Goal: Transaction & Acquisition: Purchase product/service

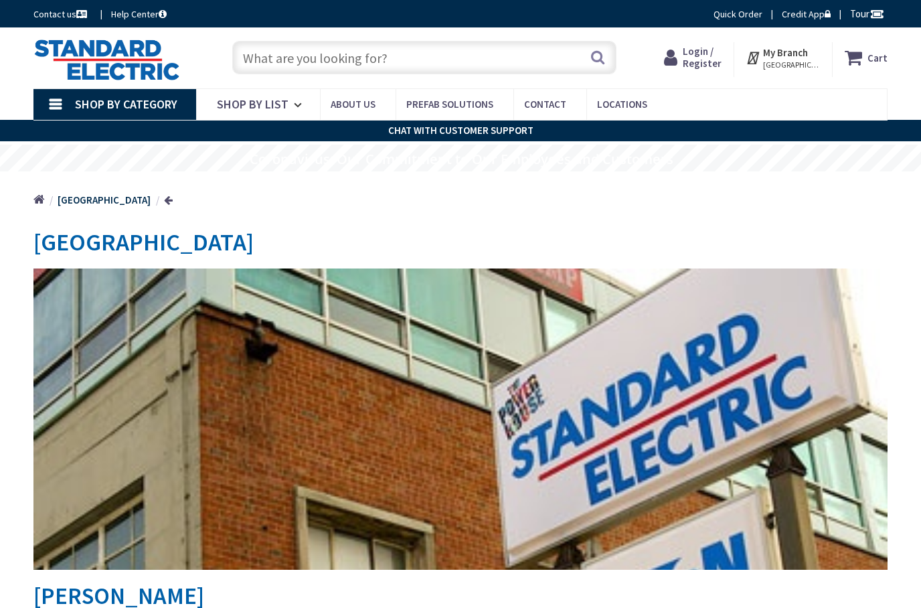
click at [480, 60] on input "text" at bounding box center [424, 57] width 384 height 33
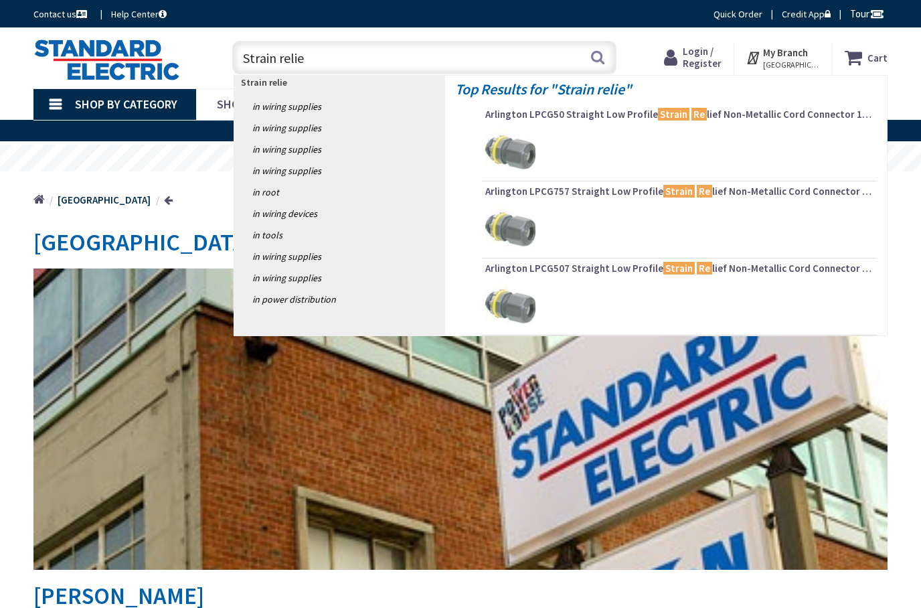
type input "Strain relief"
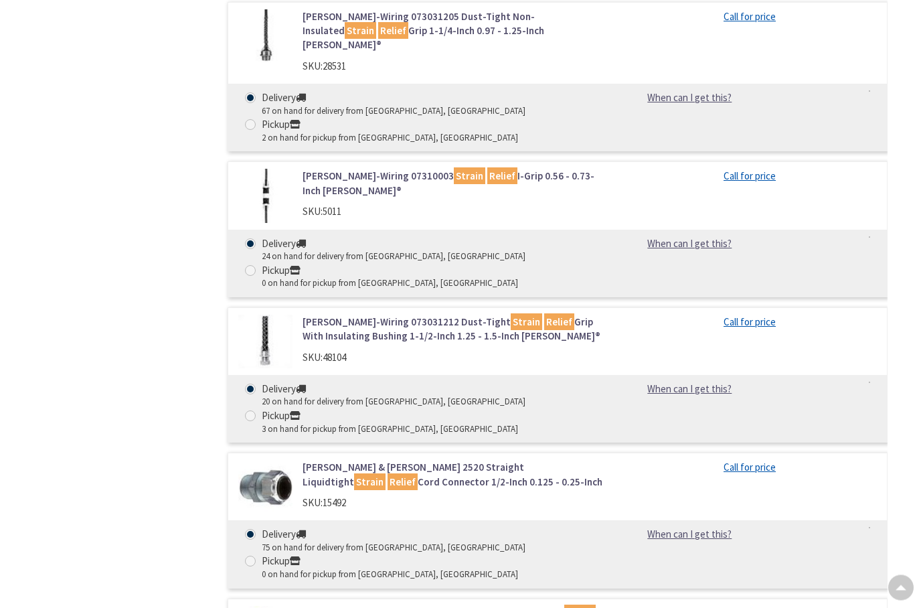
scroll to position [2170, 0]
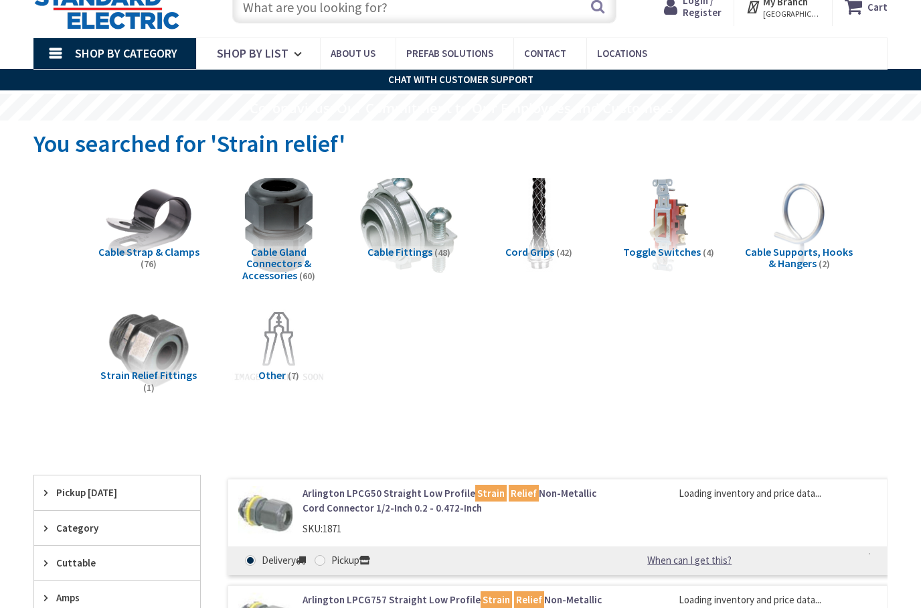
click at [559, 256] on span "(42)" at bounding box center [564, 252] width 16 height 12
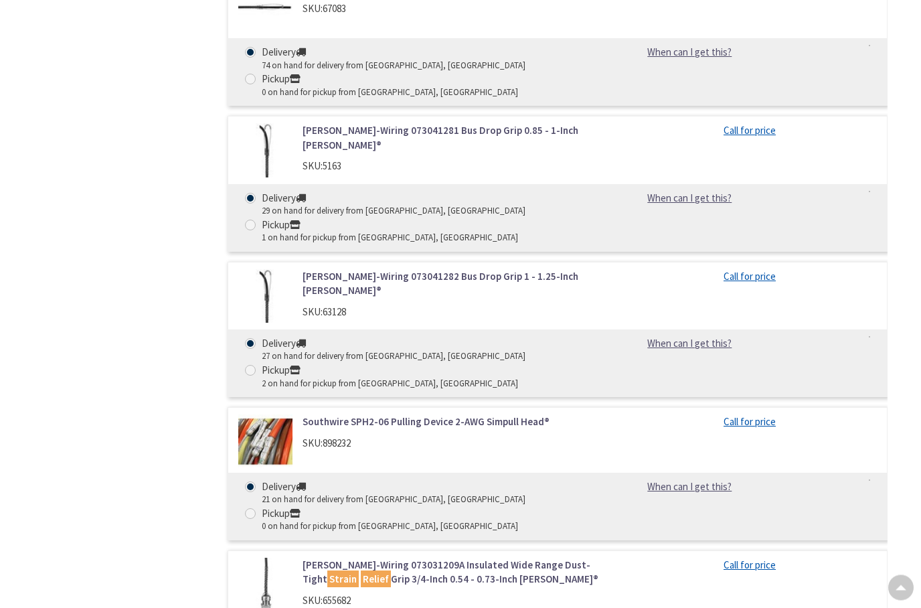
scroll to position [2658, 0]
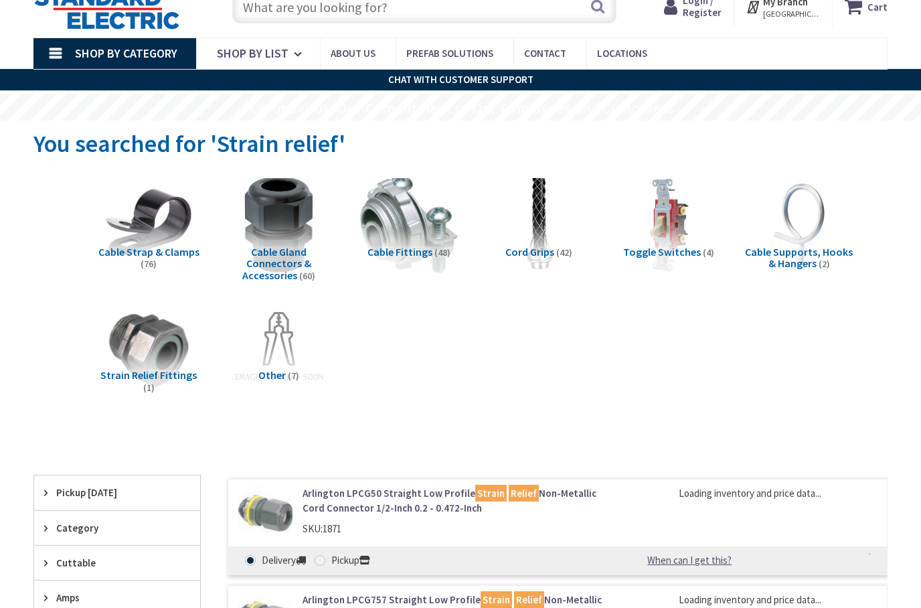
click at [551, 207] on img at bounding box center [539, 224] width 98 height 98
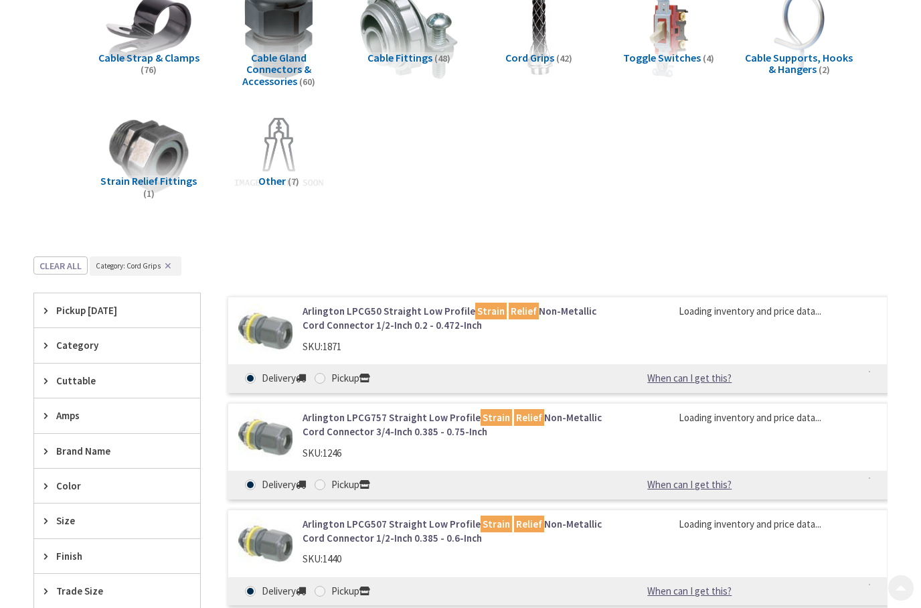
scroll to position [500, 0]
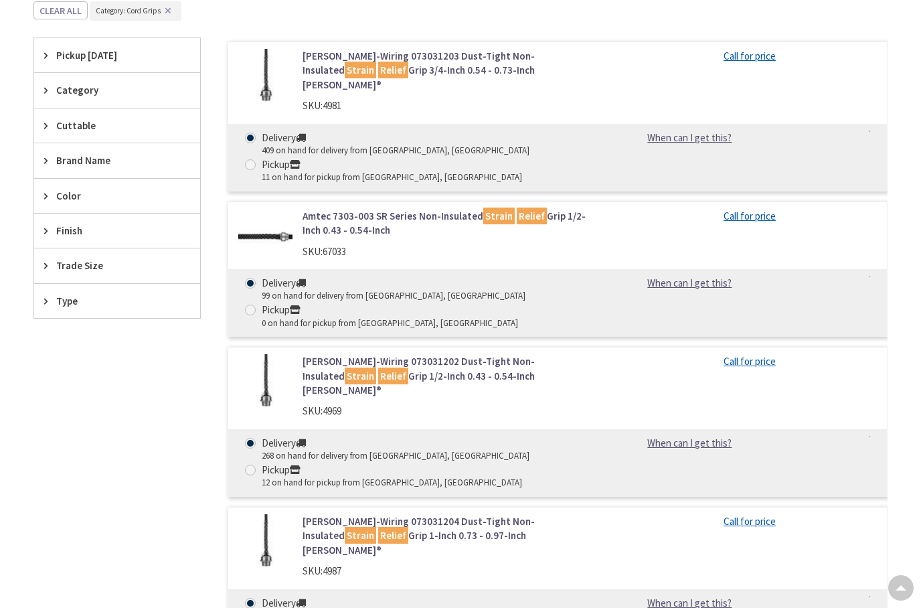
click at [52, 261] on icon at bounding box center [49, 265] width 10 height 10
click at [96, 331] on span "3/4 Inch" at bounding box center [117, 338] width 166 height 23
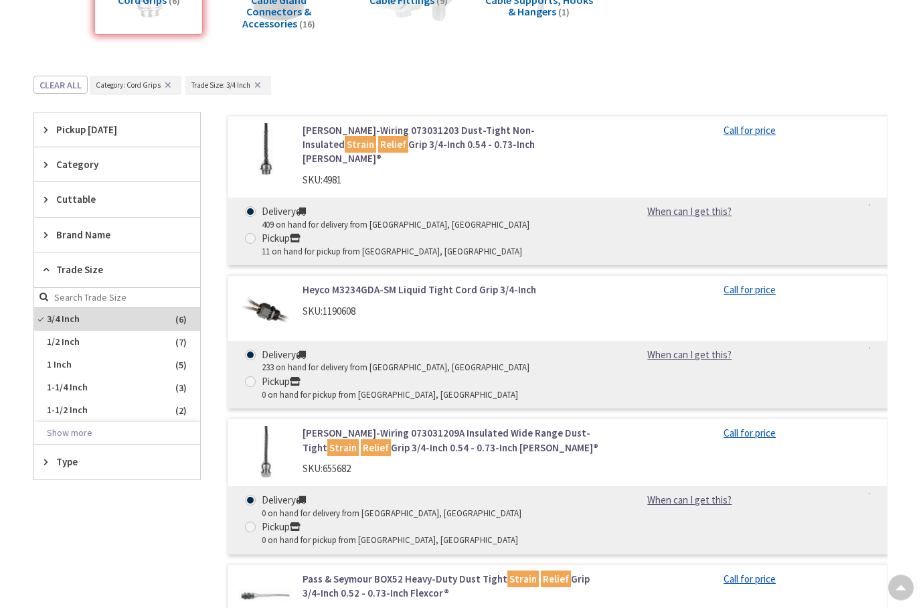
scroll to position [0, 0]
click at [436, 144] on link "Hubbell-Wiring 073031203 Dust-Tight Non-Insulated Strain Relief Grip 3/4-Inch 0…" at bounding box center [452, 145] width 300 height 43
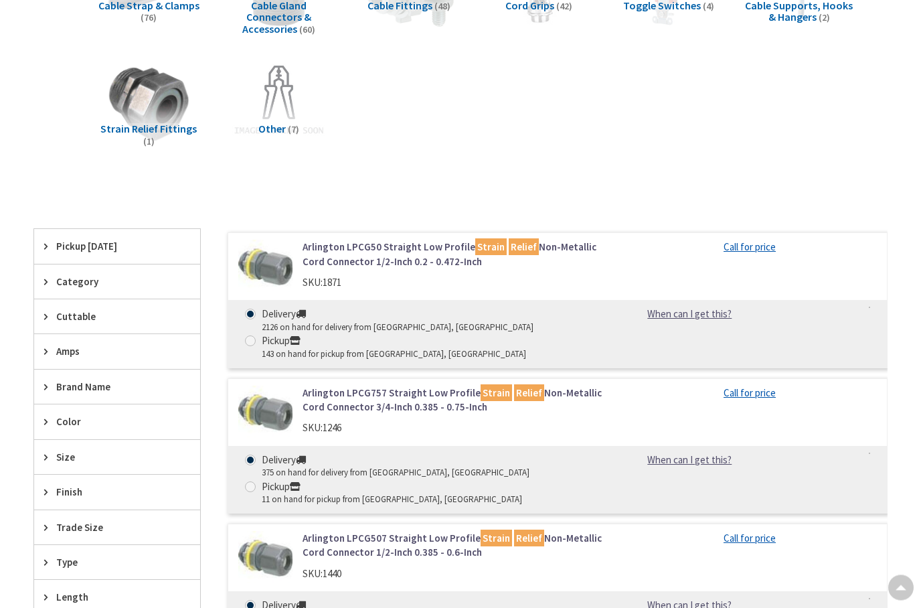
scroll to position [301, 0]
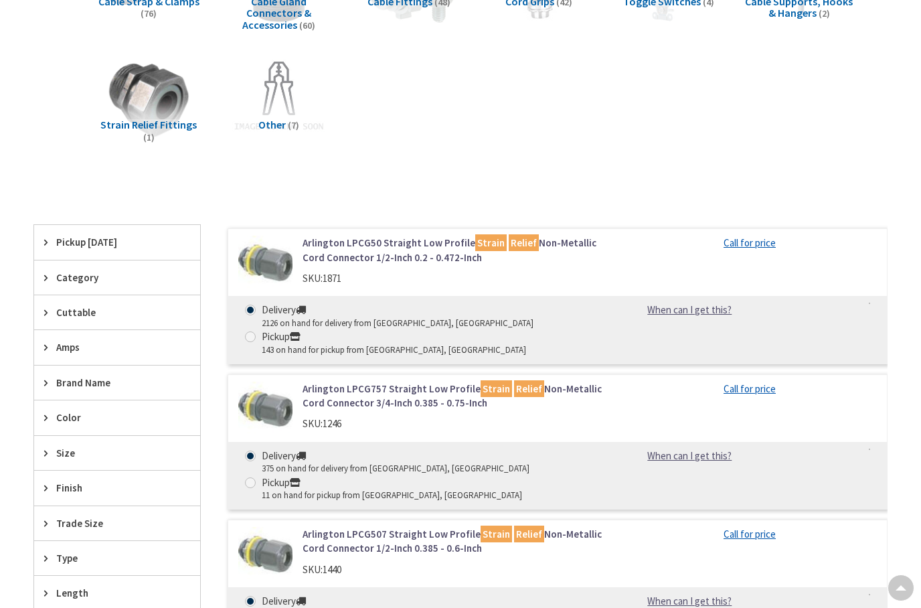
click at [455, 393] on link "Arlington LPCG757 Straight Low Profile Strain Relief Non-Metallic Cord Connecto…" at bounding box center [452, 395] width 300 height 29
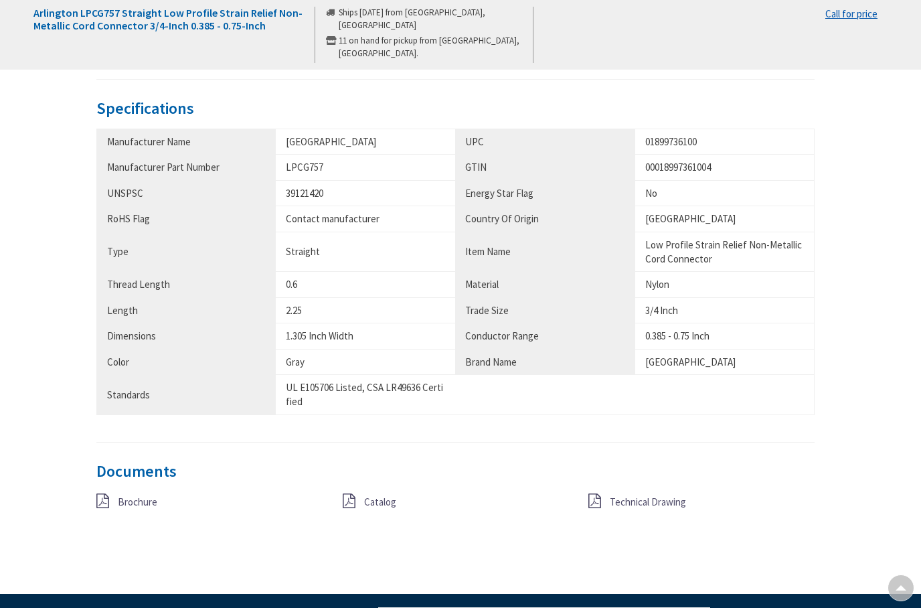
scroll to position [821, 0]
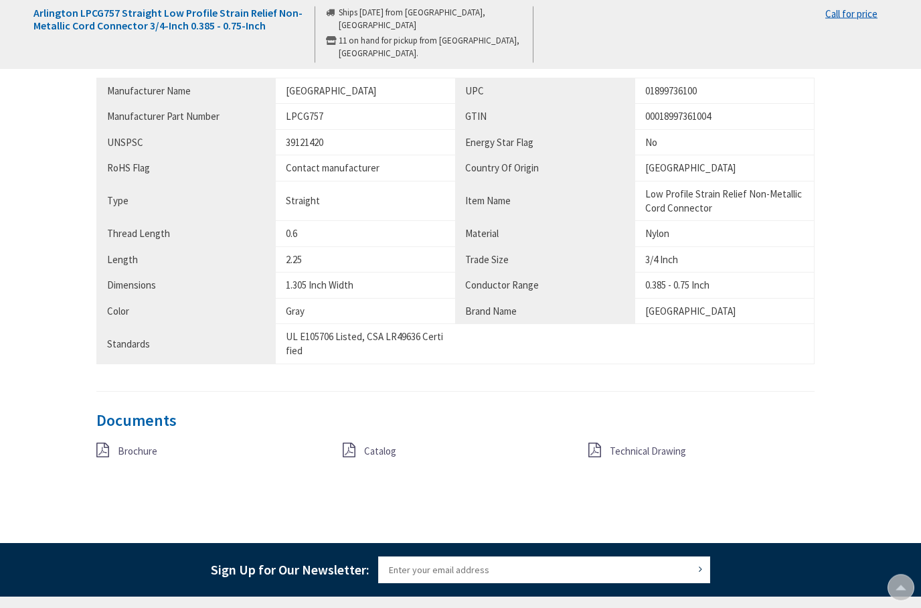
click at [137, 445] on span "Brochure" at bounding box center [137, 451] width 39 height 13
